Goal: Information Seeking & Learning: Learn about a topic

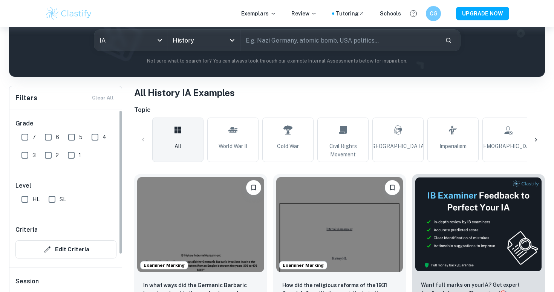
scroll to position [191, 0]
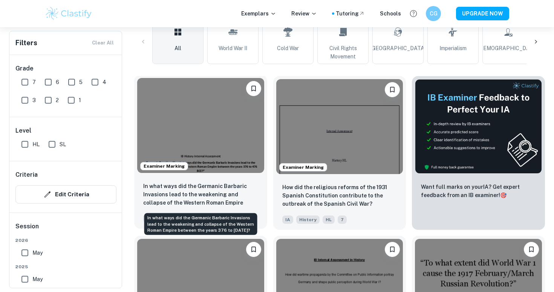
click at [217, 184] on p "In what ways did the Germanic Barbaric Invasions lead to the weakening and coll…" at bounding box center [200, 195] width 115 height 26
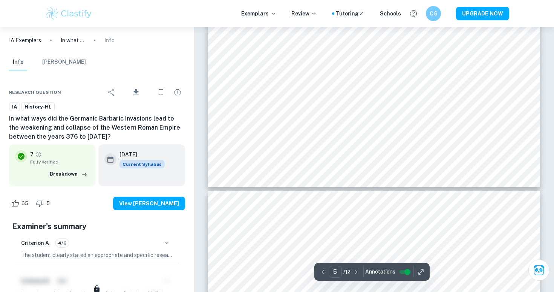
scroll to position [2321, 0]
click at [163, 243] on icon "button" at bounding box center [166, 242] width 9 height 9
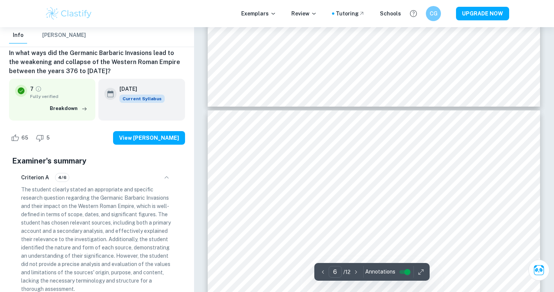
scroll to position [2414, 0]
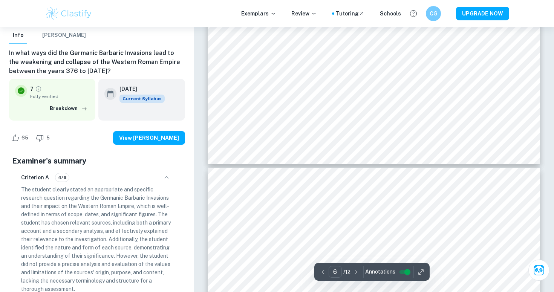
type input "7"
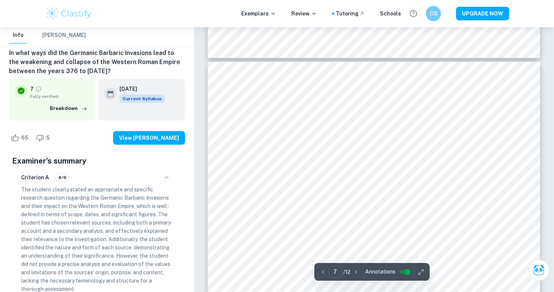
scroll to position [2924, 0]
